Goal: Find specific page/section: Find specific page/section

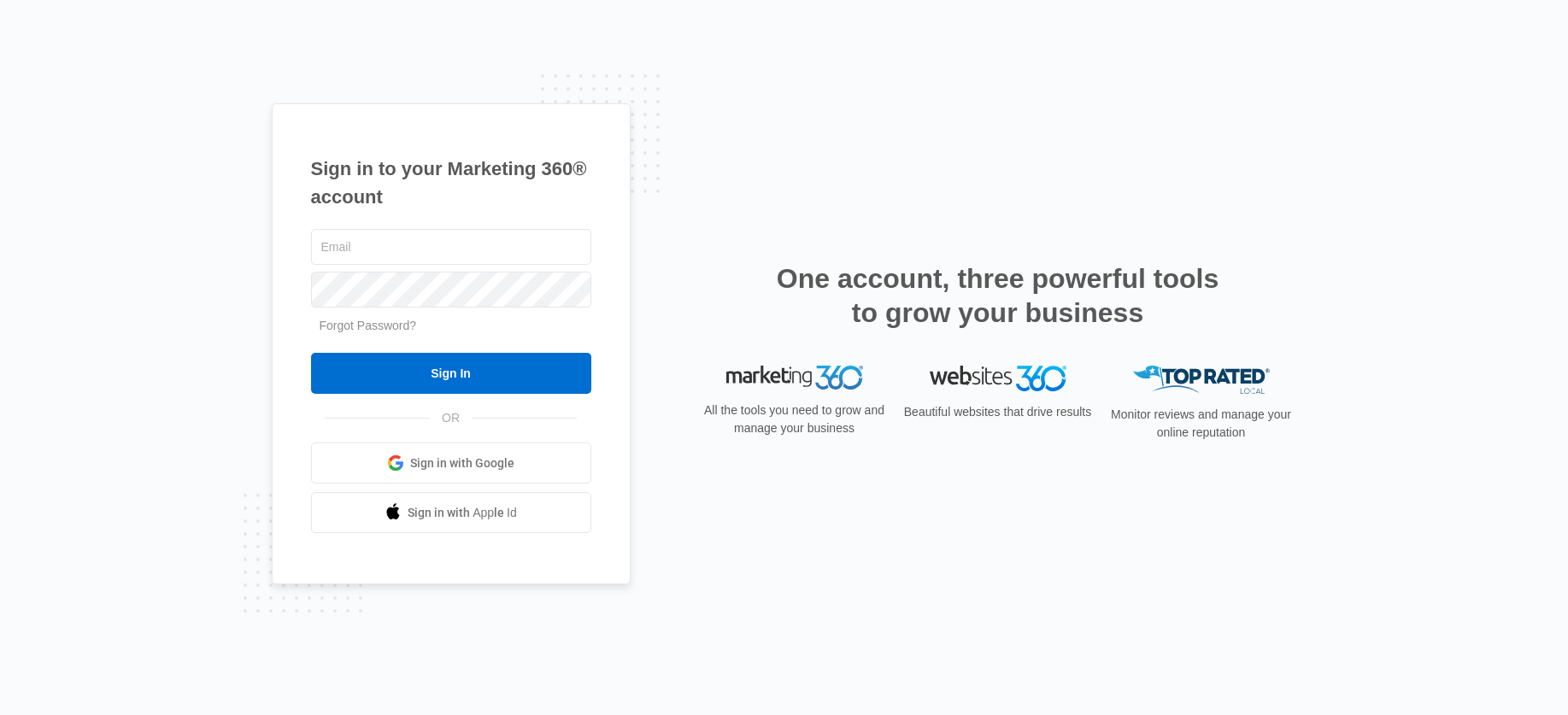
click at [372, 468] on link "Sign in with Google" at bounding box center [451, 463] width 280 height 41
drag, startPoint x: 227, startPoint y: 222, endPoint x: 276, endPoint y: 231, distance: 49.8
click at [235, 222] on div "Sign in to your Marketing 360® account Forgot Password? Sign In OR Sign in with…" at bounding box center [784, 357] width 1568 height 715
click at [361, 248] on input "text" at bounding box center [451, 247] width 280 height 36
click at [438, 246] on input "text" at bounding box center [451, 247] width 280 height 36
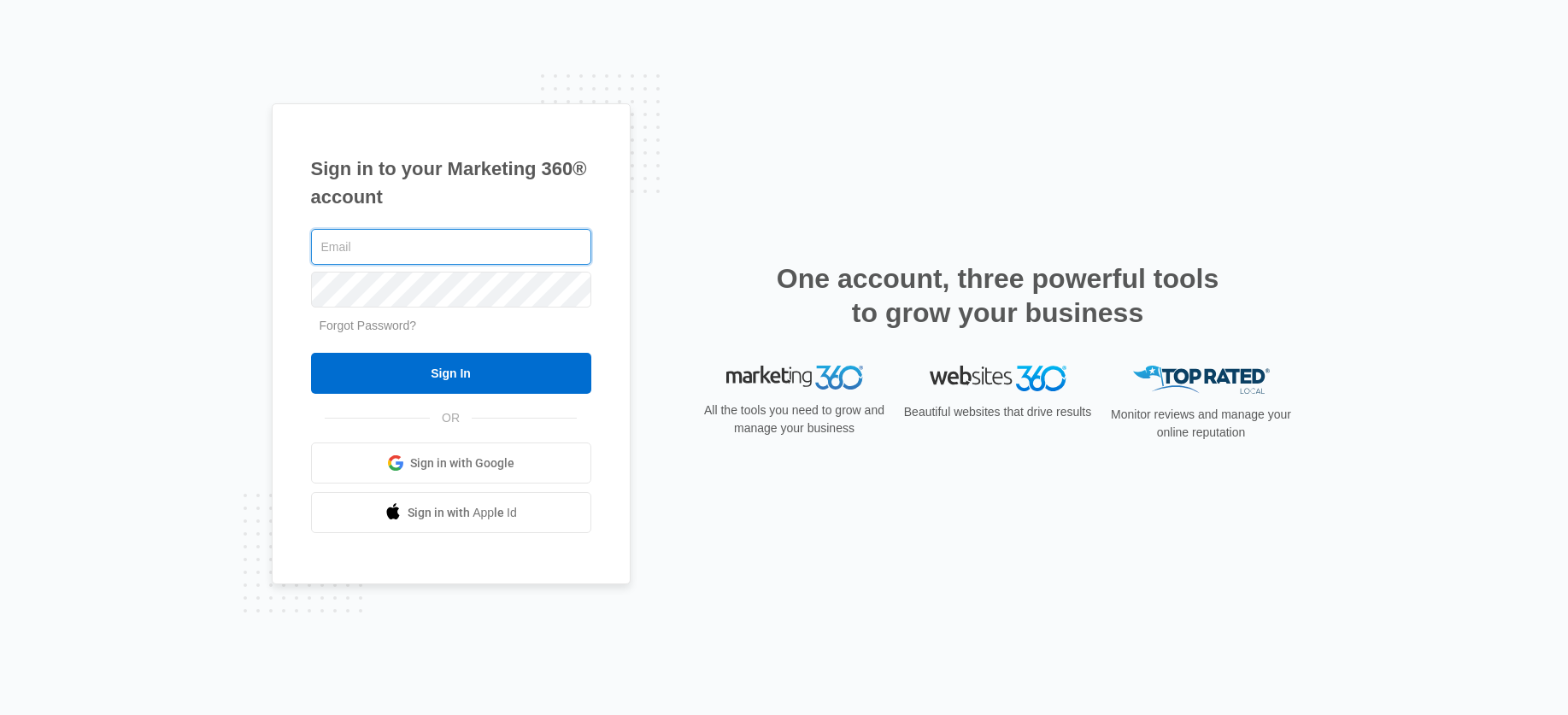
type input "[PERSON_NAME][EMAIL_ADDRESS][PERSON_NAME][DOMAIN_NAME]"
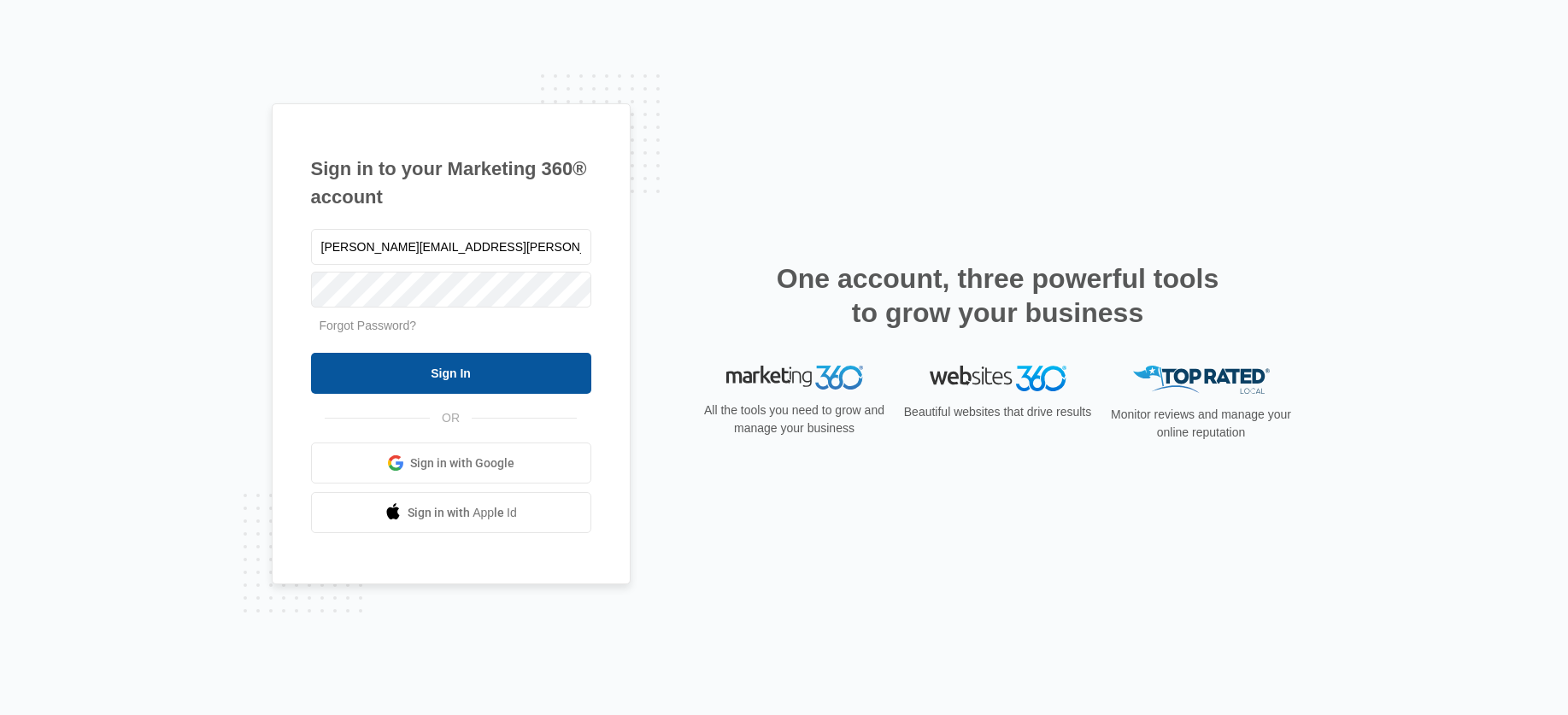
click at [409, 387] on input "Sign In" at bounding box center [451, 373] width 280 height 41
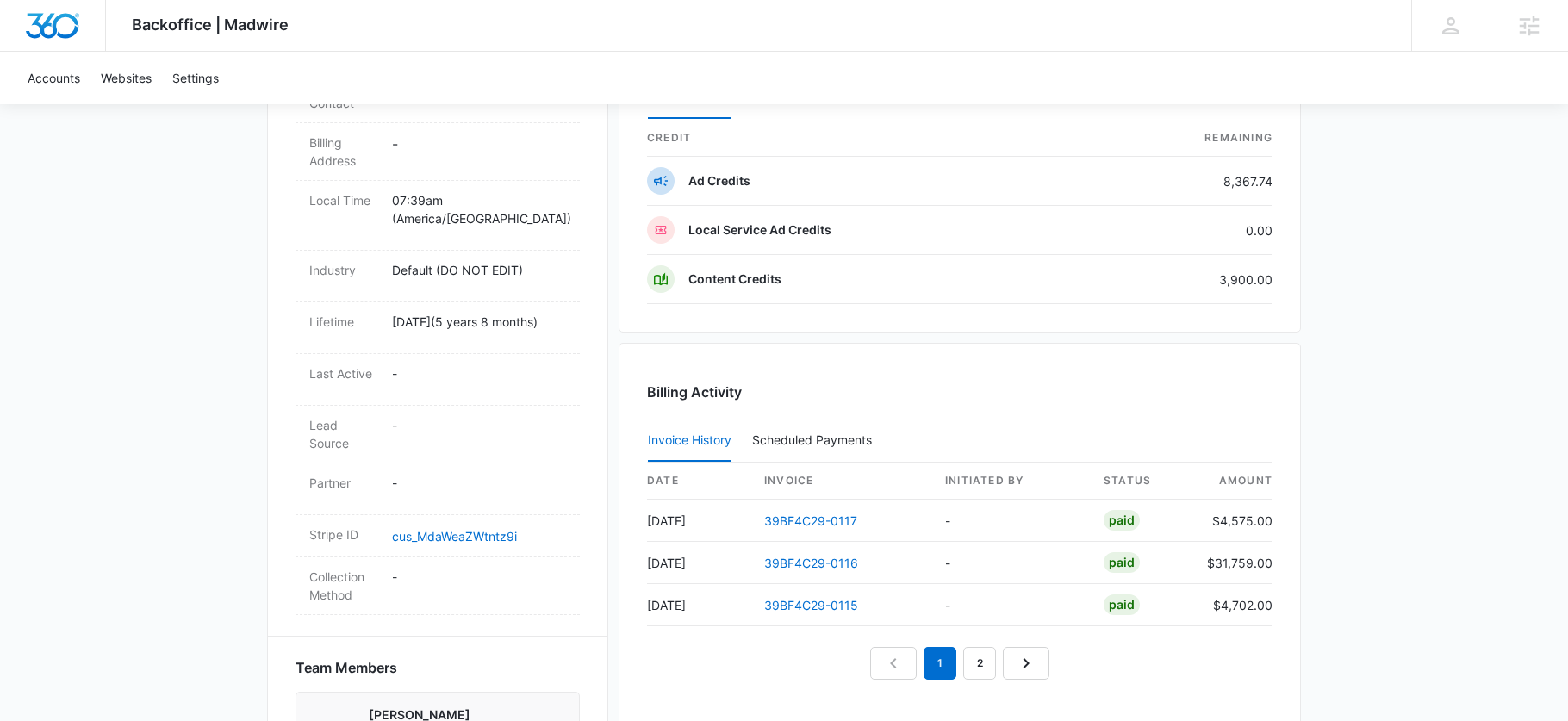
scroll to position [732, 0]
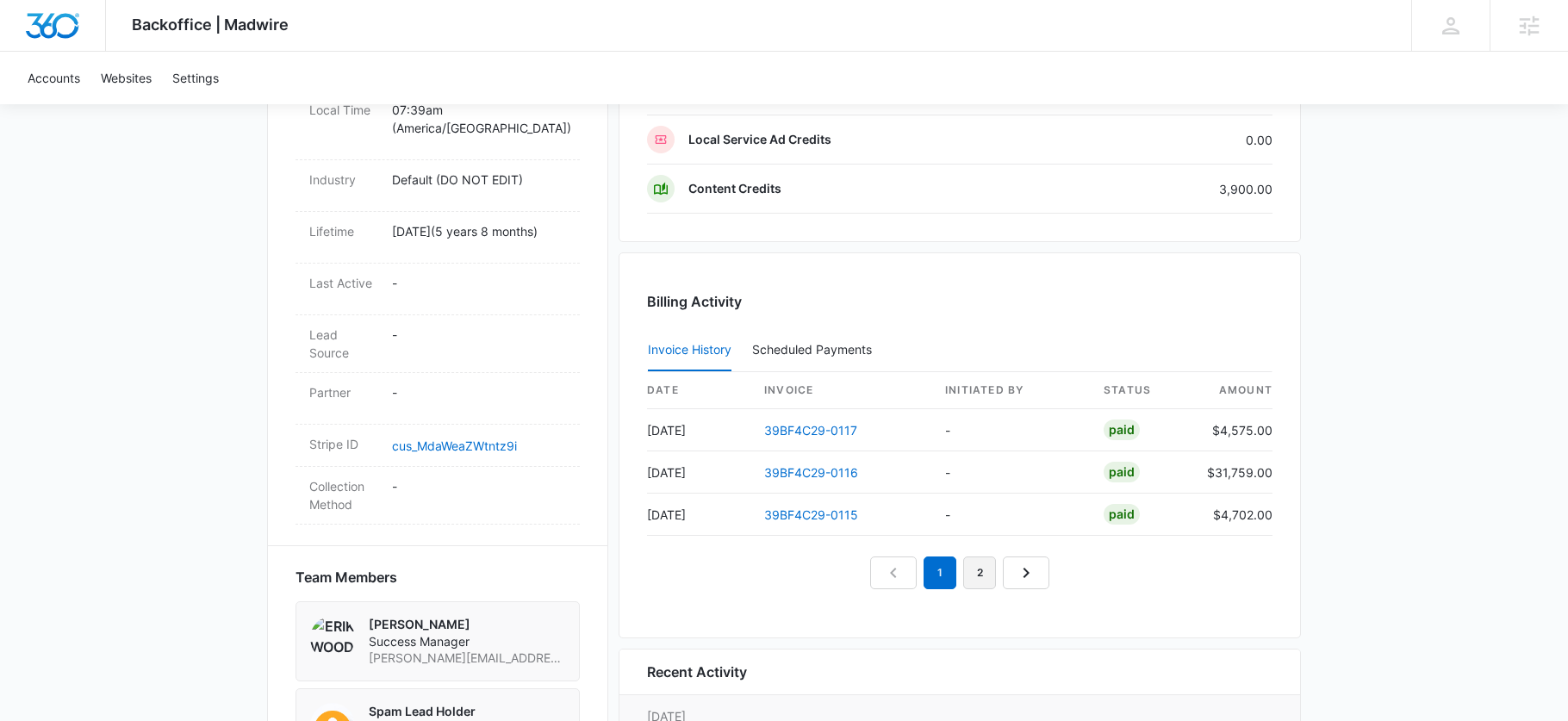
click at [982, 579] on link "2" at bounding box center [980, 573] width 33 height 33
click at [930, 573] on link "1" at bounding box center [920, 573] width 33 height 33
click at [812, 510] on link "39BF4C29-0115" at bounding box center [811, 514] width 94 height 15
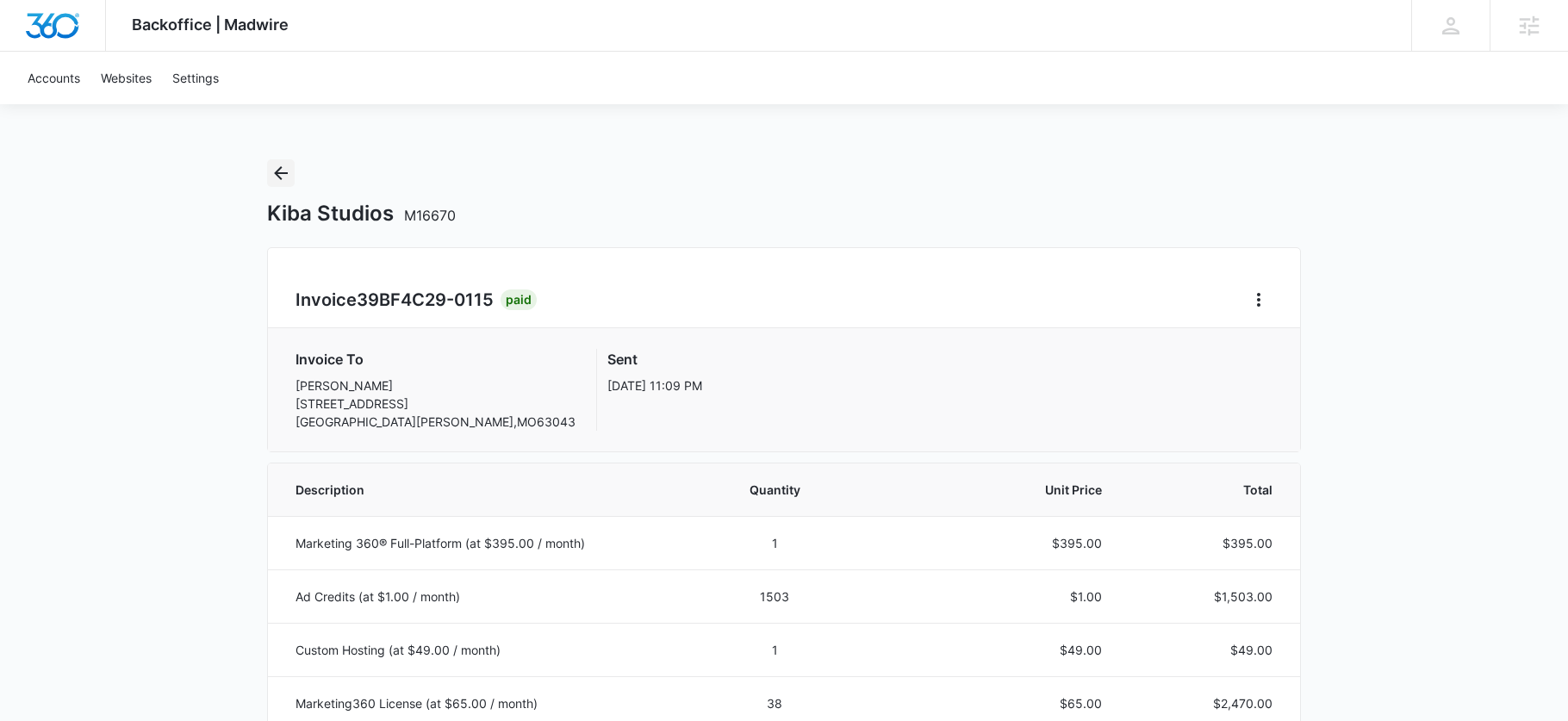
click at [282, 167] on icon "Back" at bounding box center [281, 173] width 14 height 14
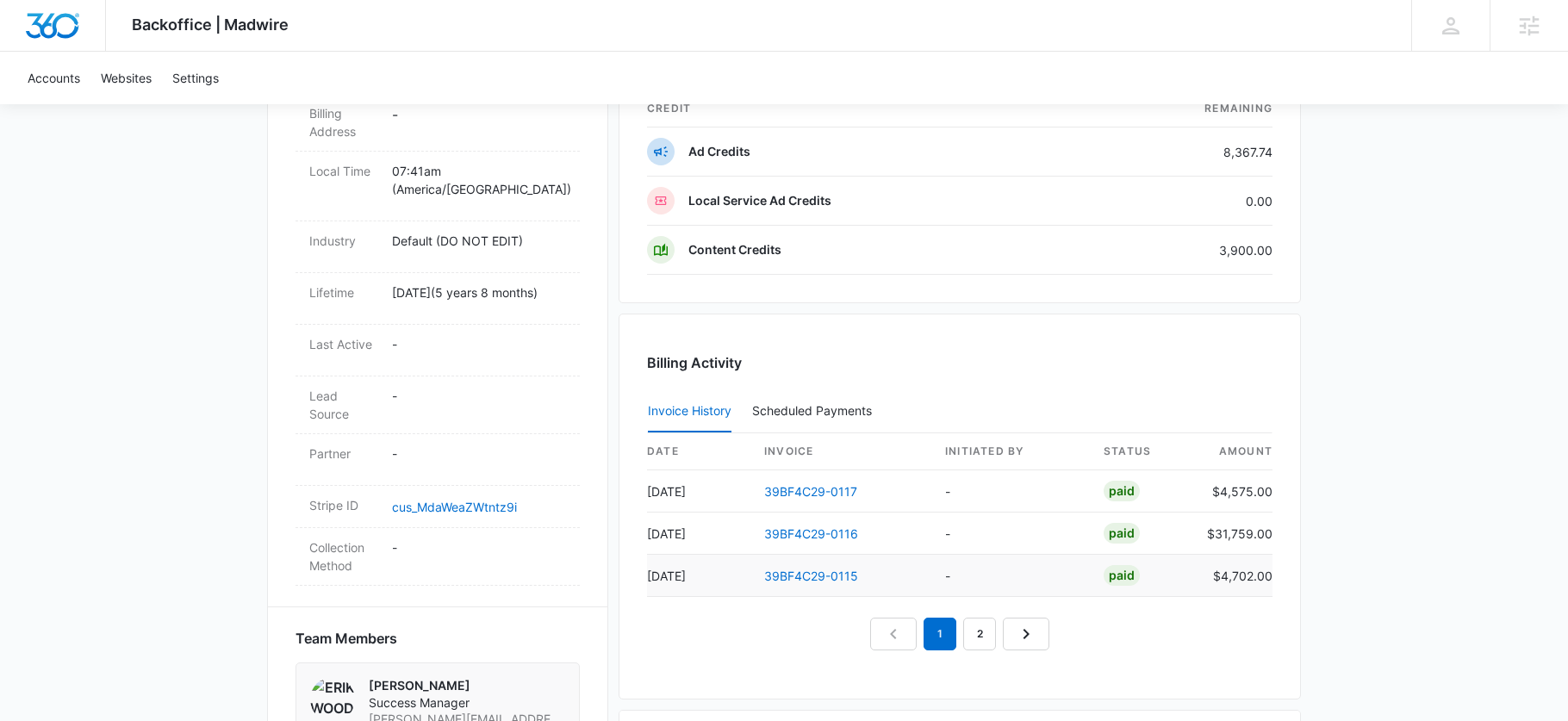
scroll to position [674, 0]
